Goal: Task Accomplishment & Management: Use online tool/utility

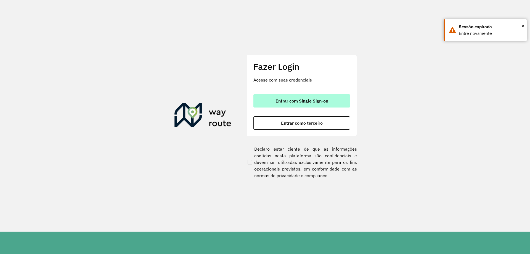
click at [325, 101] on span "Entrar com Single Sign-on" at bounding box center [301, 100] width 53 height 4
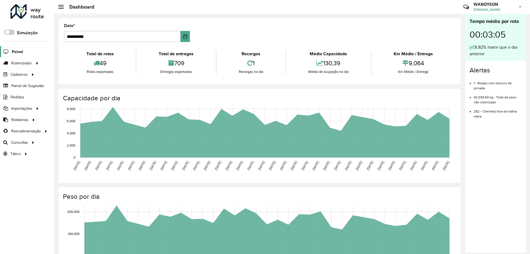
click at [15, 54] on span "Painel" at bounding box center [17, 52] width 11 height 6
click at [19, 60] on span "Roteirizador" at bounding box center [22, 63] width 22 height 6
click at [69, 63] on span "Entregas" at bounding box center [71, 63] width 16 height 6
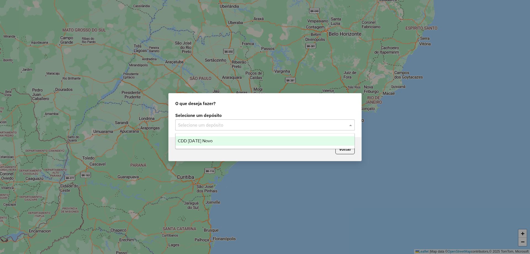
click at [211, 127] on input "text" at bounding box center [259, 125] width 163 height 7
click at [209, 140] on span "CDD [DATE] Novo" at bounding box center [195, 140] width 35 height 5
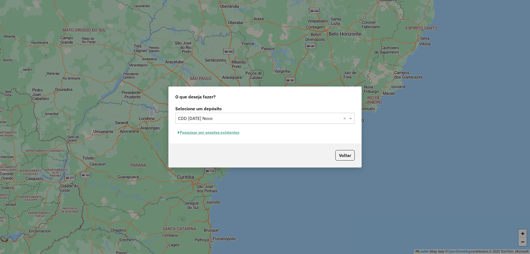
click at [215, 131] on button "Pesquisar por sessões existentes" at bounding box center [208, 132] width 66 height 9
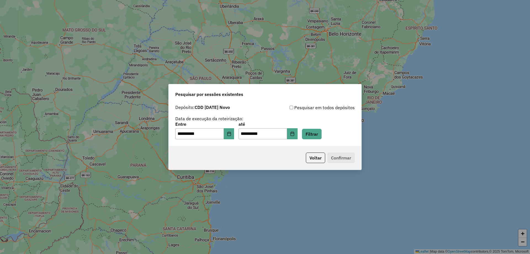
click at [341, 157] on p-footer "Voltar Confirmar" at bounding box center [328, 157] width 51 height 10
click at [320, 159] on button "Voltar" at bounding box center [315, 157] width 19 height 10
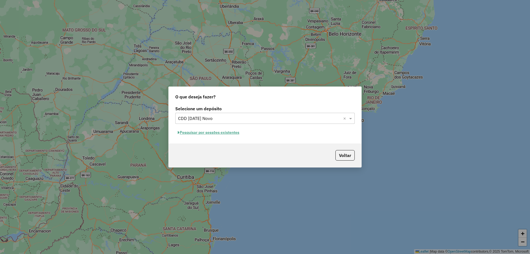
click at [306, 120] on input "text" at bounding box center [259, 118] width 163 height 7
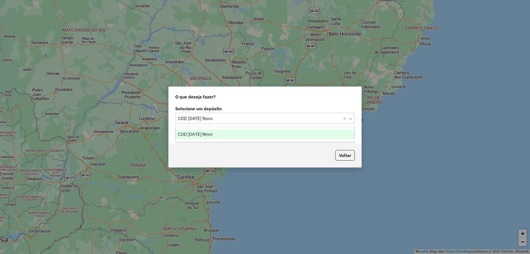
click at [199, 133] on span "CDD [DATE] Novo" at bounding box center [195, 134] width 35 height 5
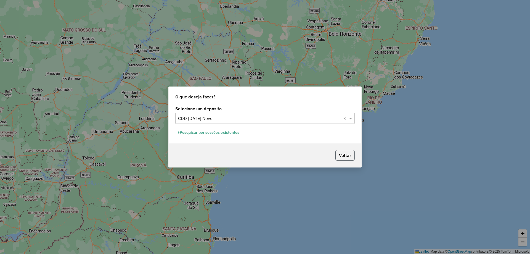
click at [342, 155] on button "Voltar" at bounding box center [344, 155] width 19 height 10
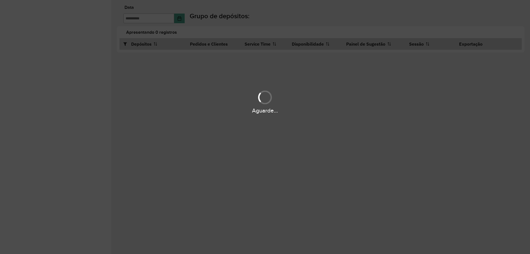
type input "**********"
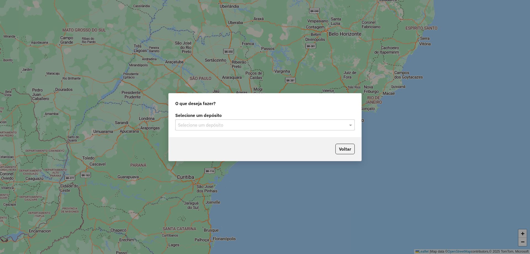
click at [233, 125] on input "text" at bounding box center [259, 125] width 163 height 7
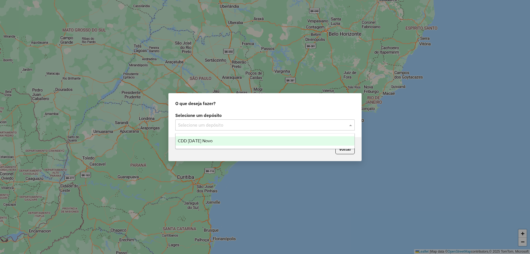
click at [197, 138] on div "CDD [DATE] Novo" at bounding box center [264, 140] width 179 height 9
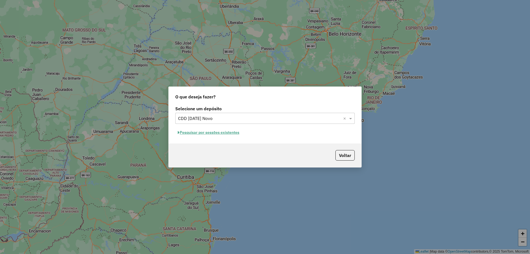
click at [187, 134] on button "Pesquisar por sessões existentes" at bounding box center [208, 132] width 66 height 9
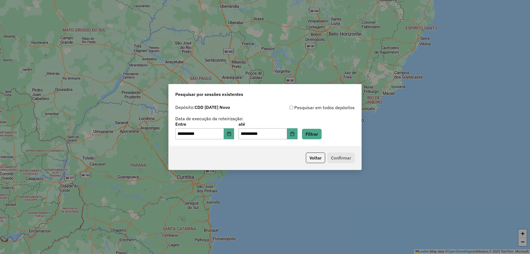
click at [336, 156] on p-footer "Voltar Confirmar" at bounding box center [328, 157] width 51 height 10
click at [320, 135] on button "Filtrar" at bounding box center [312, 134] width 20 height 10
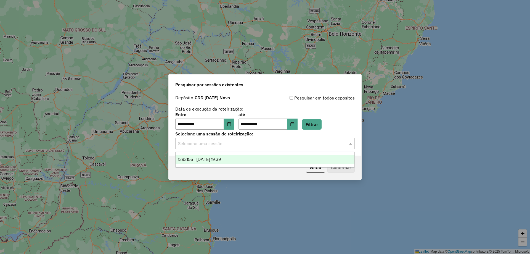
click at [310, 143] on input "text" at bounding box center [259, 143] width 163 height 7
click at [221, 159] on span "1292156 - 10/10/2025 19:39" at bounding box center [199, 159] width 43 height 5
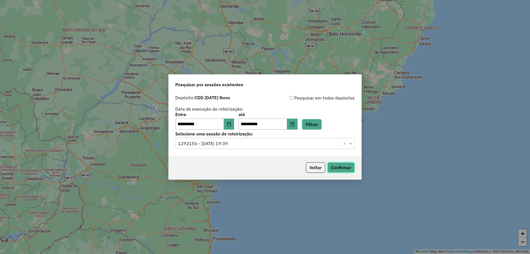
click at [343, 167] on button "Confirmar" at bounding box center [340, 167] width 27 height 10
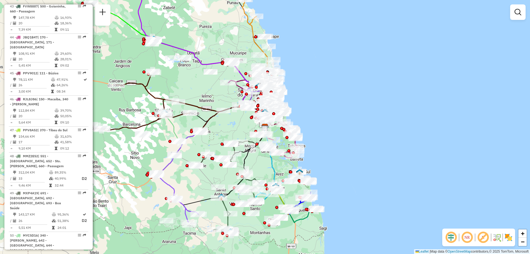
scroll to position [1655, 0]
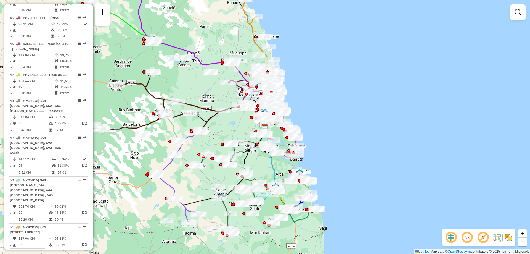
click at [78, 253] on em at bounding box center [79, 258] width 3 height 3
select select "**********"
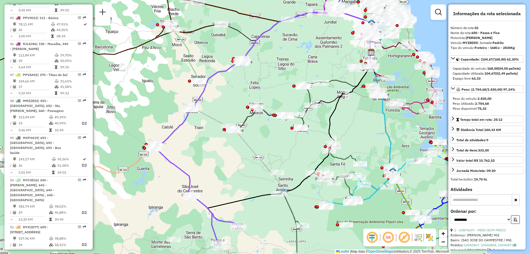
click at [78, 253] on em at bounding box center [79, 258] width 3 height 3
click at [76, 253] on div at bounding box center [78, 258] width 17 height 3
click at [78, 253] on em at bounding box center [79, 258] width 3 height 3
click at [93, 221] on span "Exibir somente esta rota" at bounding box center [110, 220] width 49 height 4
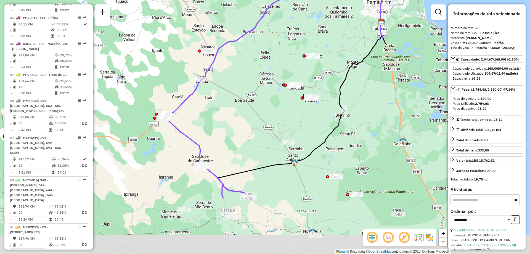
drag, startPoint x: 191, startPoint y: 203, endPoint x: 218, endPoint y: 118, distance: 88.5
click at [218, 118] on div "Janela de atendimento Grade de atendimento Capacidade Transportadoras Veículos …" at bounding box center [265, 127] width 530 height 254
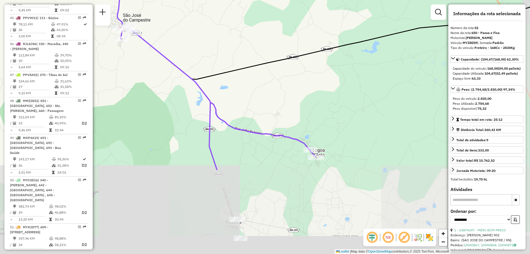
drag, startPoint x: 227, startPoint y: 169, endPoint x: 218, endPoint y: 59, distance: 110.1
click at [218, 59] on div "Janela de atendimento Grade de atendimento Capacidade Transportadoras Veículos …" at bounding box center [265, 127] width 530 height 254
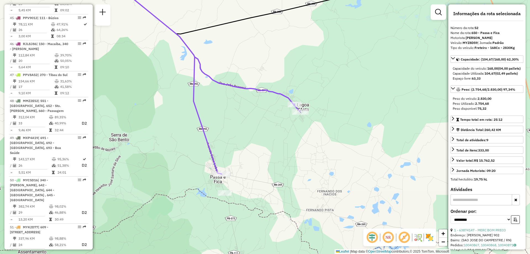
drag, startPoint x: 299, startPoint y: 103, endPoint x: 289, endPoint y: 81, distance: 23.8
click at [289, 81] on div "Janela de atendimento Grade de atendimento Capacidade Transportadoras Veículos …" at bounding box center [265, 127] width 530 height 254
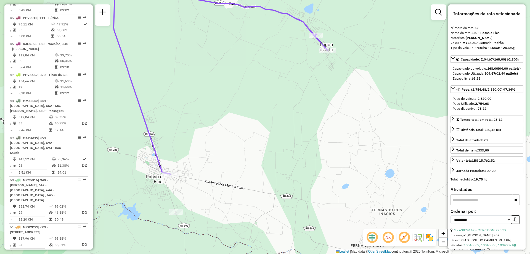
drag, startPoint x: 300, startPoint y: 102, endPoint x: 272, endPoint y: 70, distance: 41.8
click at [272, 70] on div "Janela de atendimento Grade de atendimento Capacidade Transportadoras Veículos …" at bounding box center [265, 127] width 530 height 254
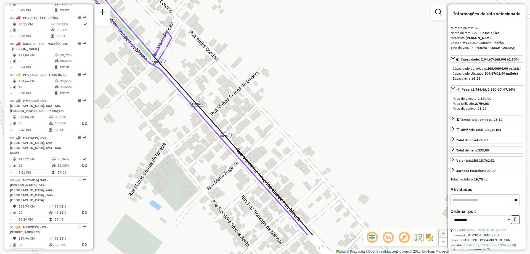
drag, startPoint x: 315, startPoint y: 118, endPoint x: 358, endPoint y: 70, distance: 64.9
click at [358, 70] on div "Janela de atendimento Grade de atendimento Capacidade Transportadoras Veículos …" at bounding box center [265, 127] width 530 height 254
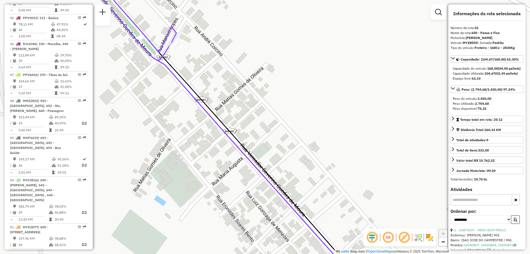
drag, startPoint x: 365, startPoint y: 114, endPoint x: 369, endPoint y: 89, distance: 25.5
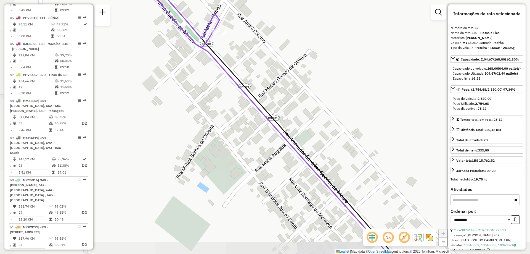
drag, startPoint x: 321, startPoint y: 110, endPoint x: 364, endPoint y: 97, distance: 44.5
click at [364, 97] on div "Janela de atendimento Grade de atendimento Capacidade Transportadoras Veículos …" at bounding box center [265, 127] width 530 height 254
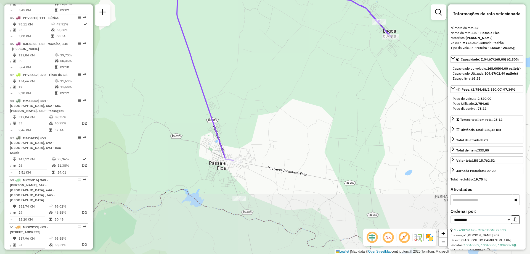
drag, startPoint x: 204, startPoint y: 165, endPoint x: 266, endPoint y: 55, distance: 126.4
click at [266, 55] on div "Janela de atendimento Grade de atendimento Capacidade Transportadoras Veículos …" at bounding box center [265, 127] width 530 height 254
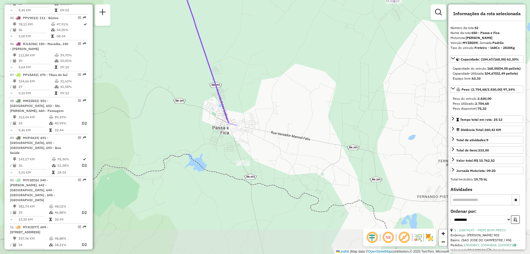
drag, startPoint x: 247, startPoint y: 111, endPoint x: 250, endPoint y: 77, distance: 34.1
click at [250, 77] on div "Janela de atendimento Grade de atendimento Capacidade Transportadoras Veículos …" at bounding box center [265, 127] width 530 height 254
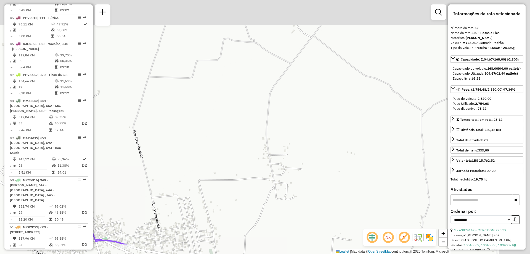
drag, startPoint x: 314, startPoint y: 47, endPoint x: 211, endPoint y: 166, distance: 157.6
click at [212, 167] on div "Janela de atendimento Grade de atendimento Capacidade Transportadoras Veículos …" at bounding box center [265, 127] width 530 height 254
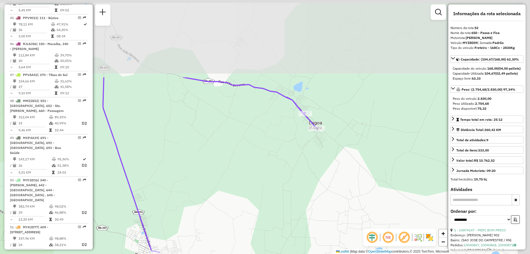
drag, startPoint x: 282, startPoint y: 49, endPoint x: 234, endPoint y: 156, distance: 118.3
click at [234, 156] on div "Janela de atendimento Grade de atendimento Capacidade Transportadoras Veículos …" at bounding box center [265, 127] width 530 height 254
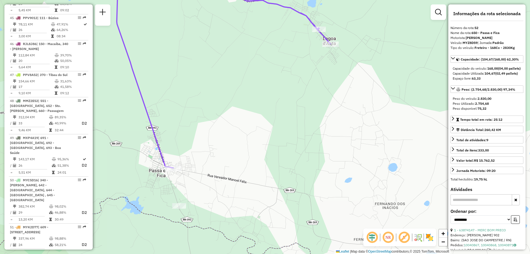
drag, startPoint x: 265, startPoint y: 171, endPoint x: 279, endPoint y: 98, distance: 74.0
click at [279, 98] on div "Janela de atendimento Grade de atendimento Capacidade Transportadoras Veículos …" at bounding box center [265, 127] width 530 height 254
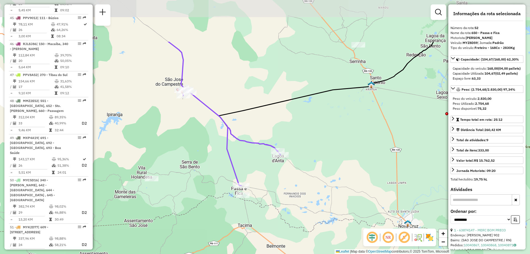
drag, startPoint x: 309, startPoint y: 60, endPoint x: 299, endPoint y: 127, distance: 67.8
click at [299, 127] on div "Janela de atendimento Grade de atendimento Capacidade Transportadoras Veículos …" at bounding box center [265, 127] width 530 height 254
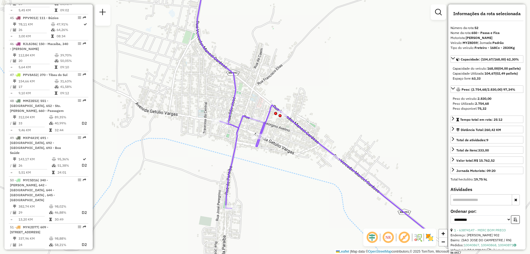
drag, startPoint x: 393, startPoint y: 108, endPoint x: 323, endPoint y: 72, distance: 78.1
click at [323, 72] on div "Janela de atendimento Grade de atendimento Capacidade Transportadoras Veículos …" at bounding box center [265, 127] width 530 height 254
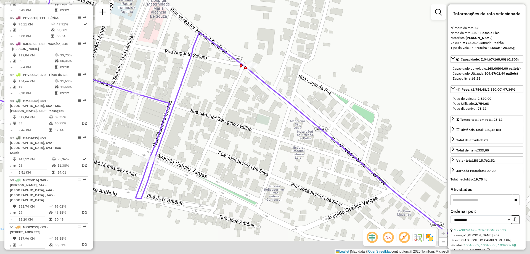
drag, startPoint x: 377, startPoint y: 98, endPoint x: 365, endPoint y: 67, distance: 33.4
click at [365, 67] on div "Janela de atendimento Grade de atendimento Capacidade Transportadoras Veículos …" at bounding box center [265, 127] width 530 height 254
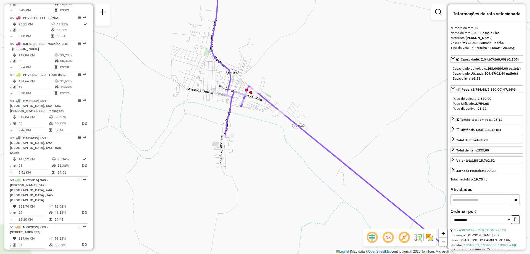
drag, startPoint x: 345, startPoint y: 119, endPoint x: 340, endPoint y: 79, distance: 39.8
click at [340, 79] on div "Janela de atendimento Grade de atendimento Capacidade Transportadoras Veículos …" at bounding box center [265, 127] width 530 height 254
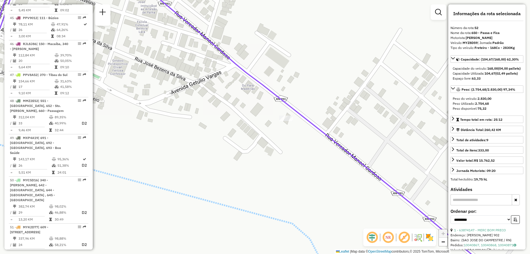
drag, startPoint x: 417, startPoint y: 65, endPoint x: 336, endPoint y: 82, distance: 82.9
click at [336, 82] on div "Janela de atendimento Grade de atendimento Capacidade Transportadoras Veículos …" at bounding box center [265, 127] width 530 height 254
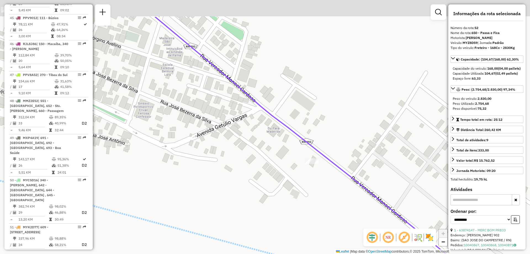
drag, startPoint x: 313, startPoint y: 43, endPoint x: 332, endPoint y: 92, distance: 53.1
click at [344, 92] on div "Janela de atendimento Grade de atendimento Capacidade Transportadoras Veículos …" at bounding box center [265, 127] width 530 height 254
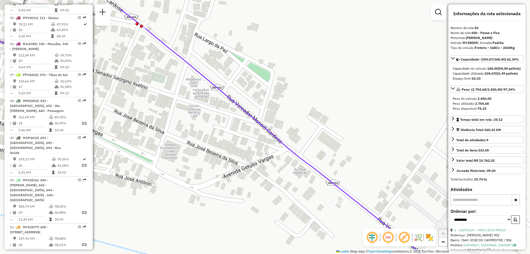
drag, startPoint x: 294, startPoint y: 61, endPoint x: 347, endPoint y: 102, distance: 67.1
click at [344, 102] on div "Janela de atendimento Grade de atendimento Capacidade Transportadoras Veículos …" at bounding box center [265, 127] width 530 height 254
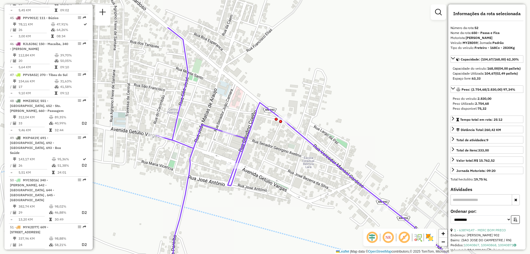
drag, startPoint x: 352, startPoint y: 76, endPoint x: 373, endPoint y: 129, distance: 56.5
click at [373, 129] on div "Janela de atendimento Grade de atendimento Capacidade Transportadoras Veículos …" at bounding box center [265, 127] width 530 height 254
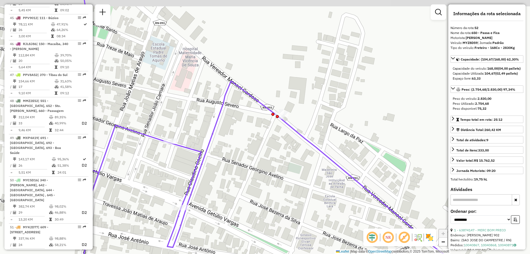
drag, startPoint x: 315, startPoint y: 58, endPoint x: 293, endPoint y: 66, distance: 23.3
click at [293, 66] on div "Janela de atendimento Grade de atendimento Capacidade Transportadoras Veículos …" at bounding box center [265, 127] width 530 height 254
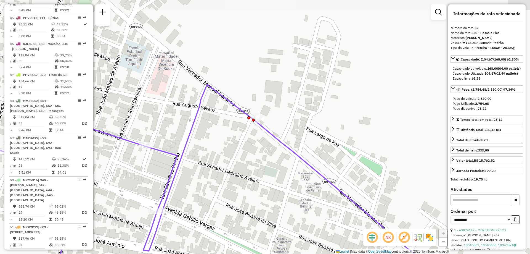
drag, startPoint x: 385, startPoint y: 65, endPoint x: 368, endPoint y: 83, distance: 25.2
click at [368, 83] on div "Janela de atendimento Grade de atendimento Capacidade Transportadoras Veículos …" at bounding box center [265, 127] width 530 height 254
